Goal: Find specific page/section: Find specific page/section

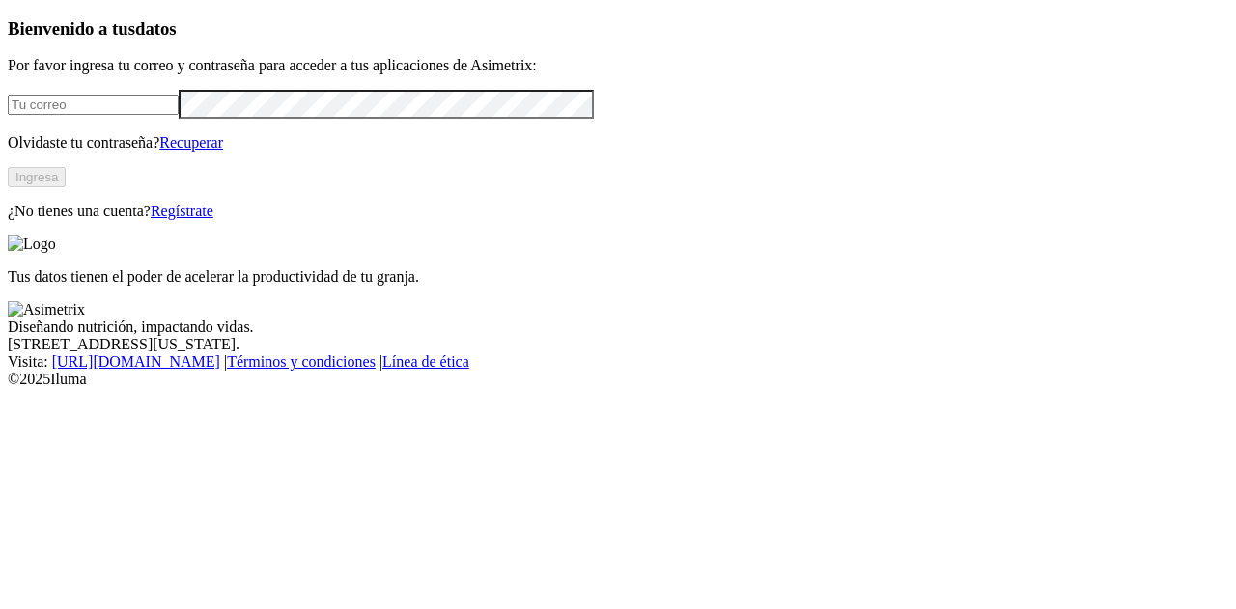
type input "[EMAIL_ADDRESS][DOMAIN_NAME]"
click at [66, 187] on button "Ingresa" at bounding box center [37, 177] width 58 height 20
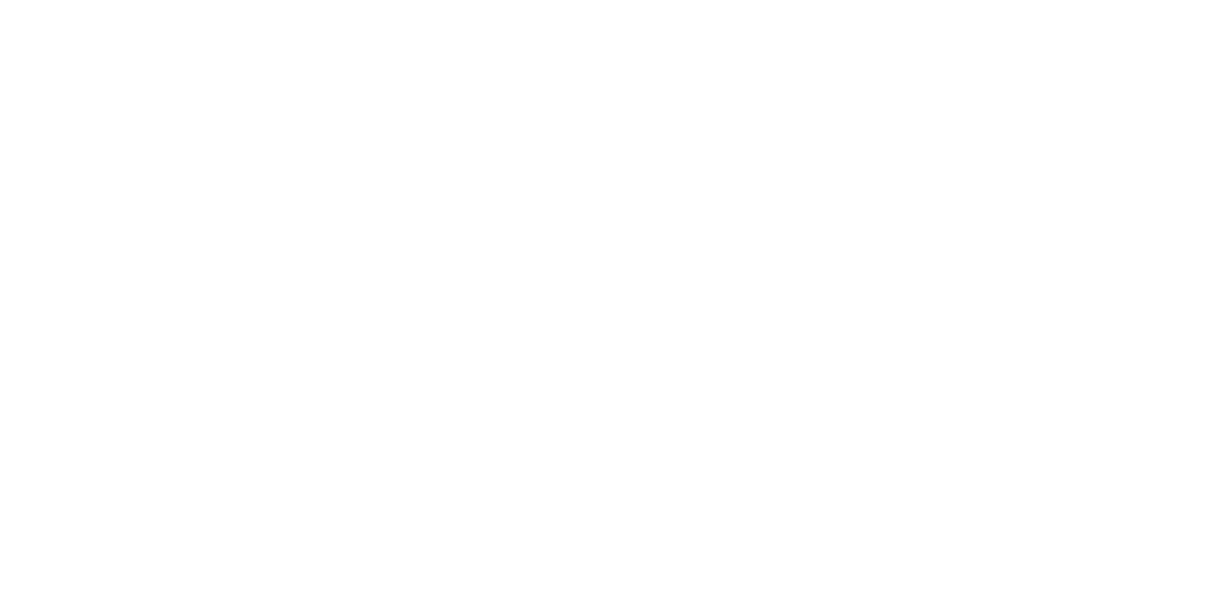
drag, startPoint x: 145, startPoint y: 367, endPoint x: 298, endPoint y: 444, distance: 171.9
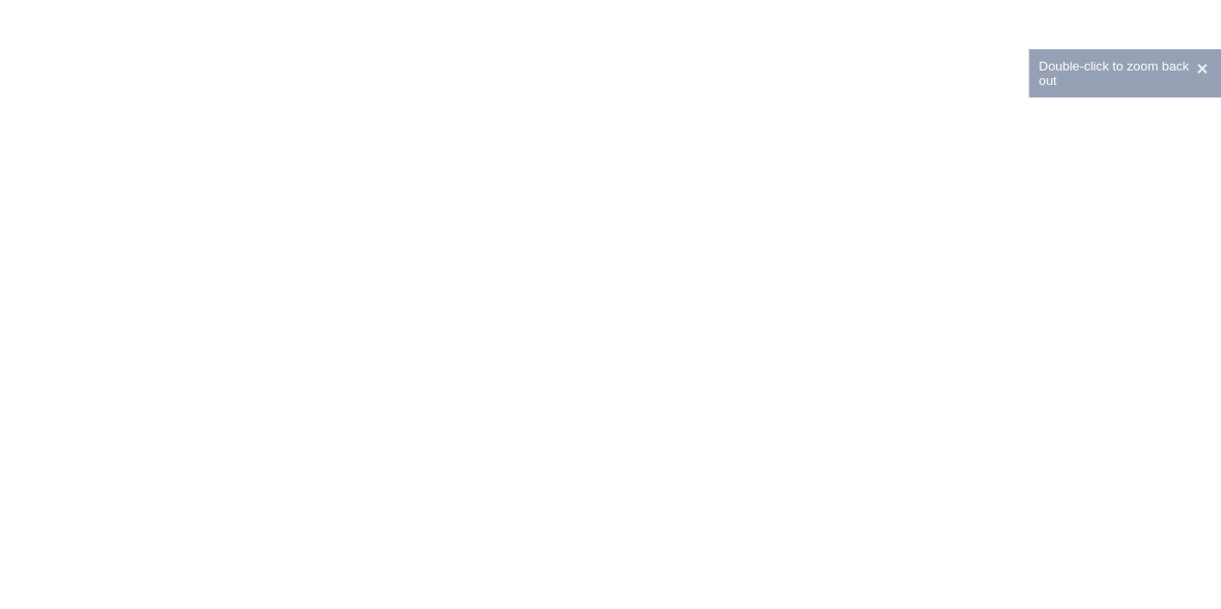
drag, startPoint x: 165, startPoint y: 329, endPoint x: 890, endPoint y: 463, distance: 737.5
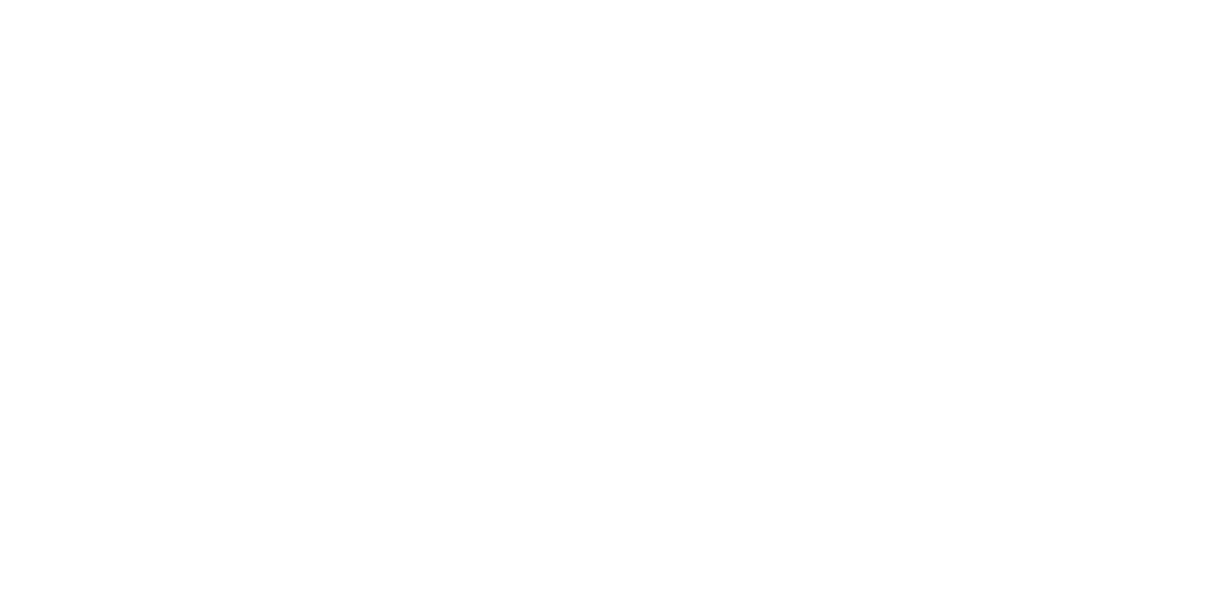
drag, startPoint x: 337, startPoint y: 260, endPoint x: 1084, endPoint y: 397, distance: 759.8
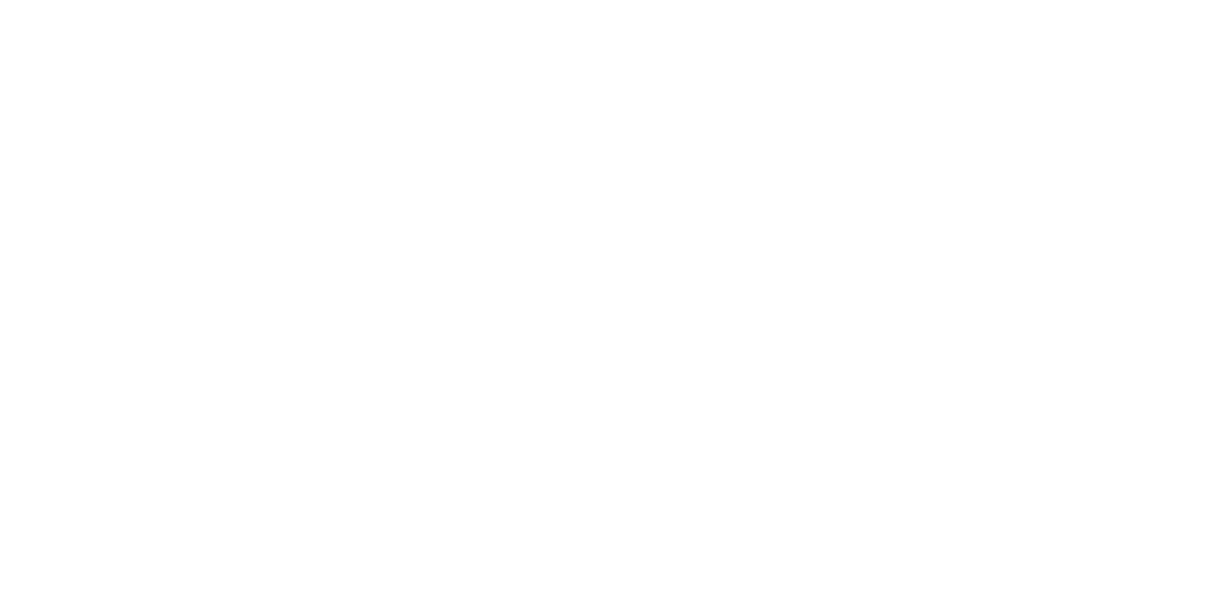
drag, startPoint x: 919, startPoint y: 151, endPoint x: 925, endPoint y: 159, distance: 10.4
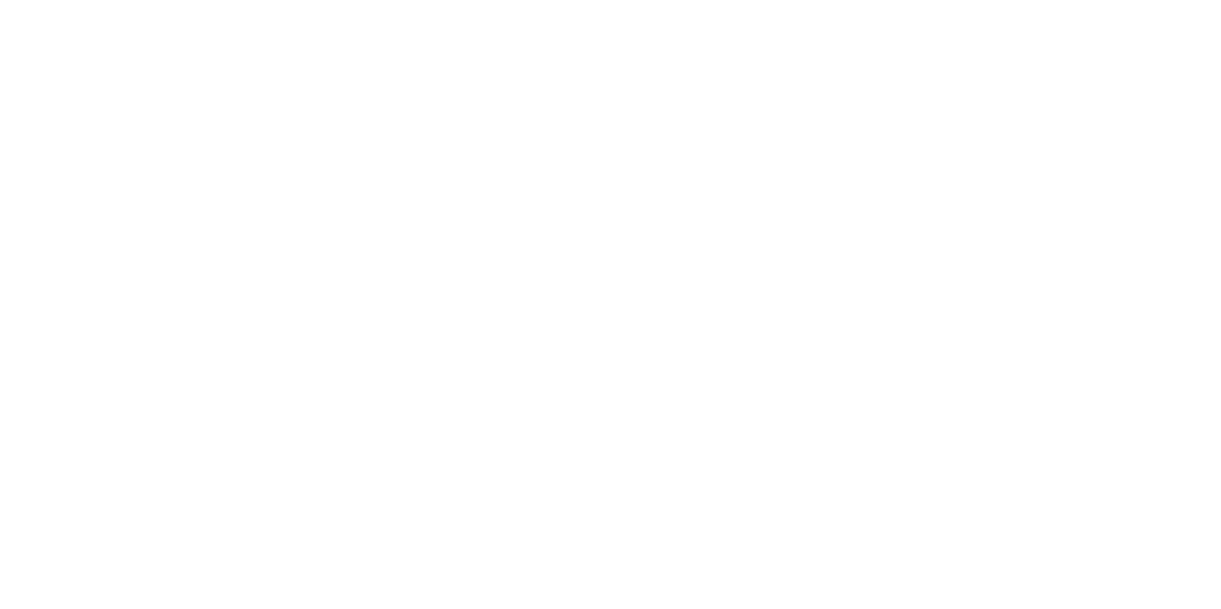
drag, startPoint x: 138, startPoint y: 369, endPoint x: 278, endPoint y: 450, distance: 161.8
drag, startPoint x: 274, startPoint y: 269, endPoint x: 872, endPoint y: 461, distance: 627.5
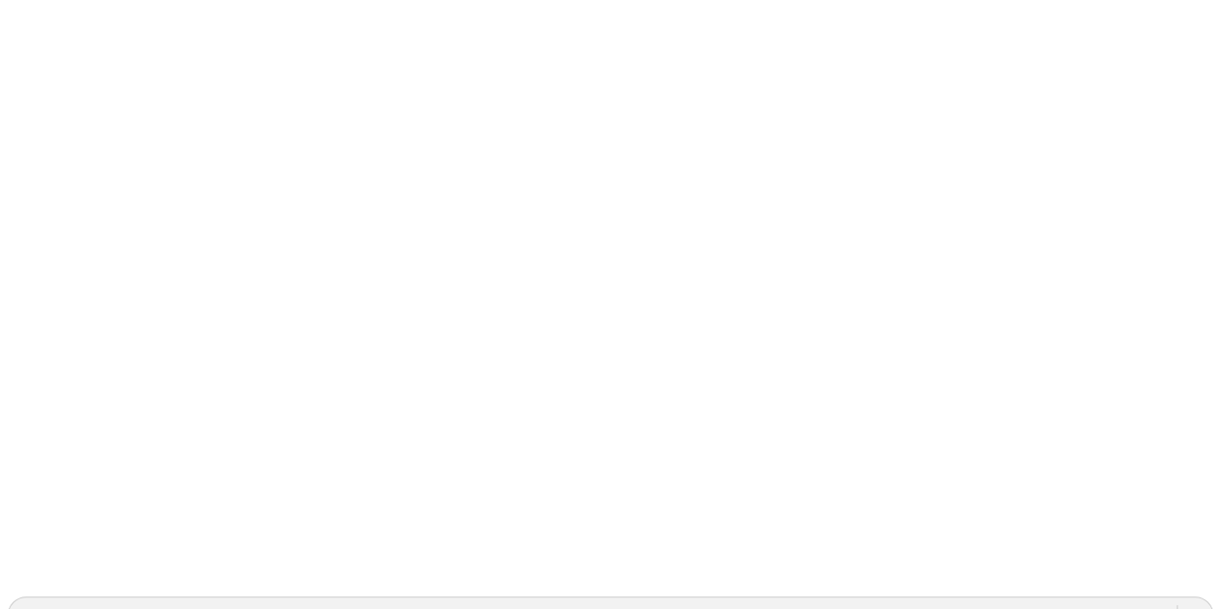
scroll to position [56, 0]
